Goal: Use online tool/utility

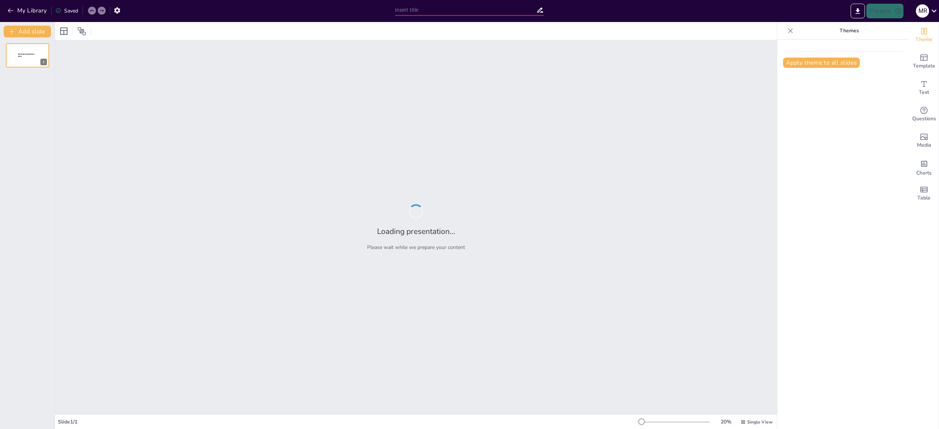
type input "Implementación de Tipografía Dinámica Escalable en iOS: Un Enfoque Accesible"
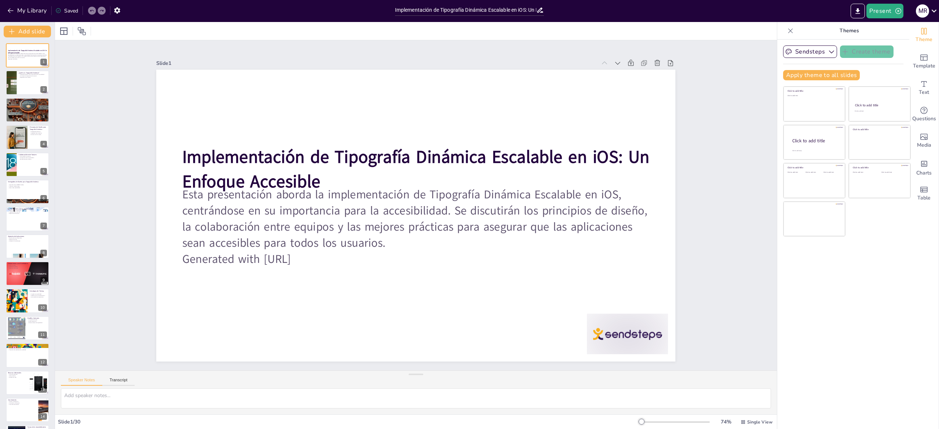
checkbox input "true"
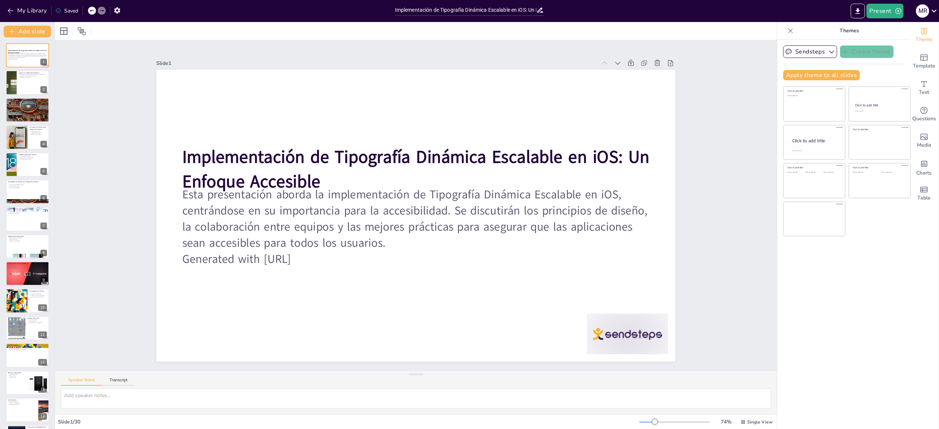
checkbox input "true"
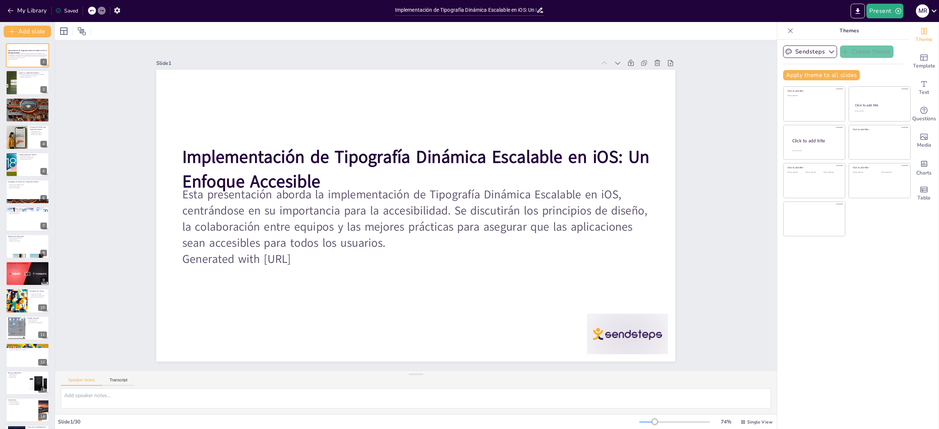
checkbox input "true"
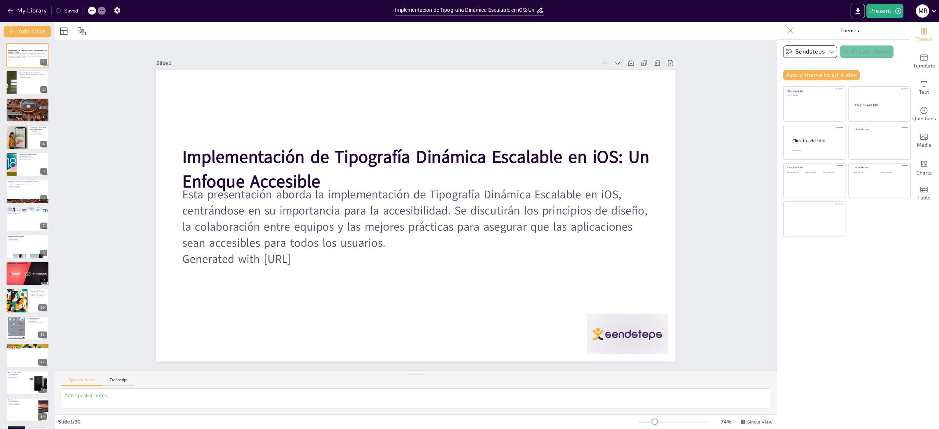
checkbox input "true"
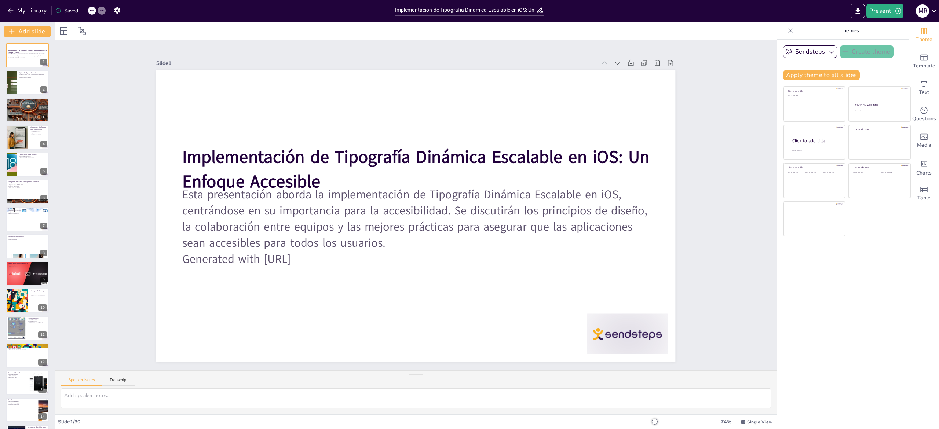
checkbox input "true"
